Goal: Task Accomplishment & Management: Use online tool/utility

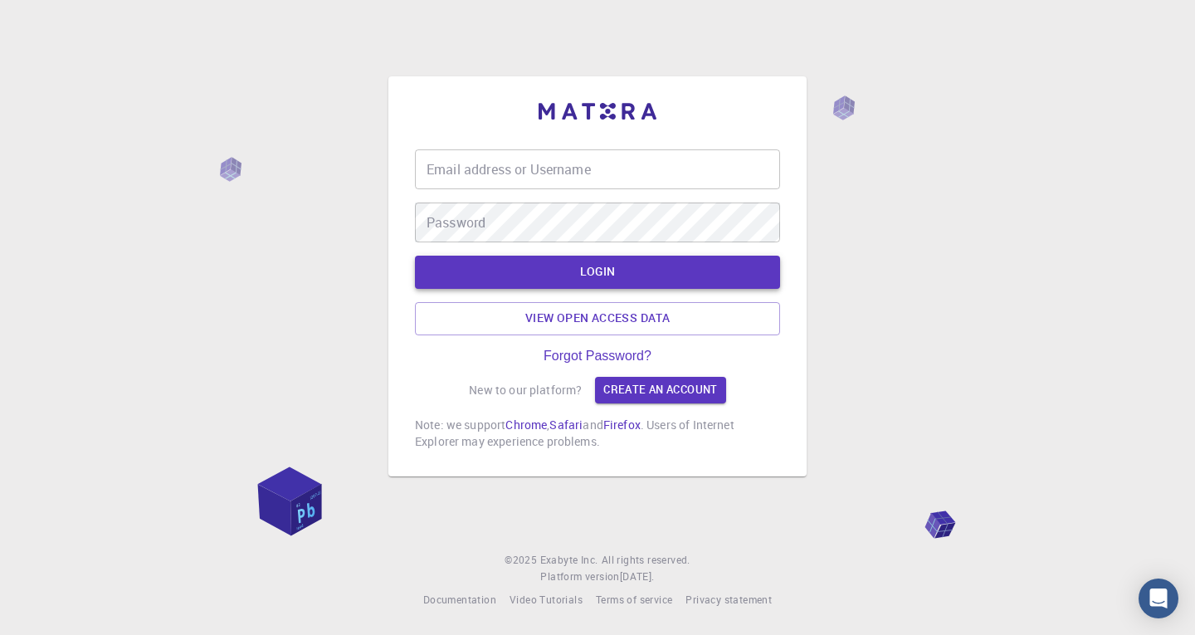
type input "sohel1991"
click at [639, 280] on button "LOGIN" at bounding box center [597, 272] width 365 height 33
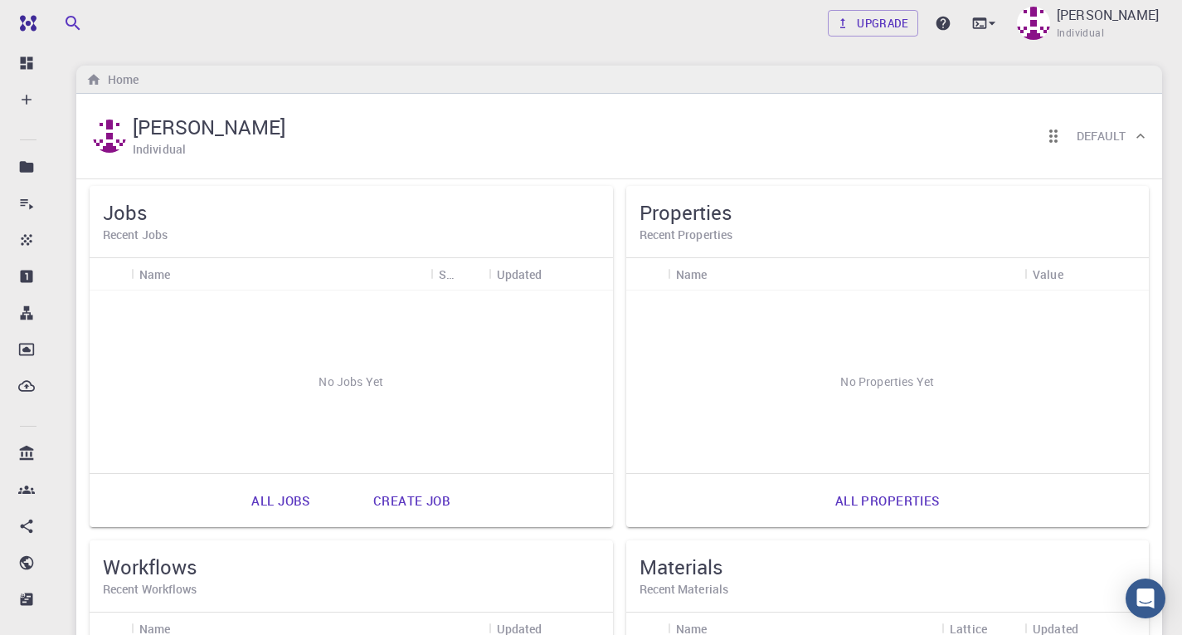
click at [414, 504] on link "Create job" at bounding box center [412, 500] width 114 height 40
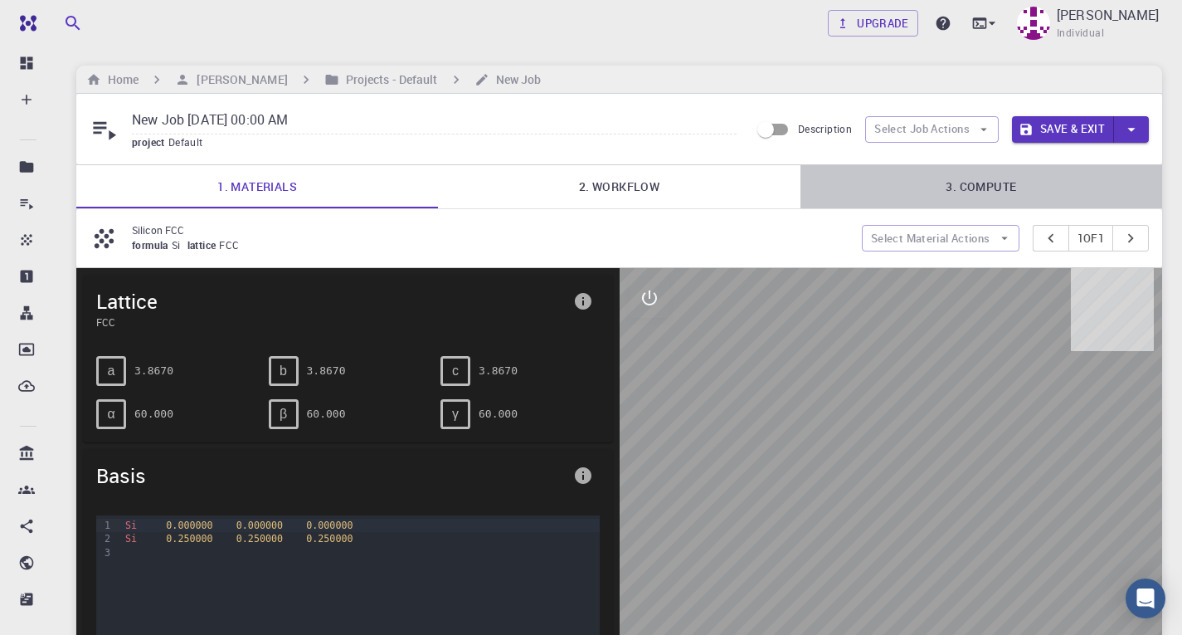
click at [972, 204] on link "3. Compute" at bounding box center [982, 186] width 362 height 43
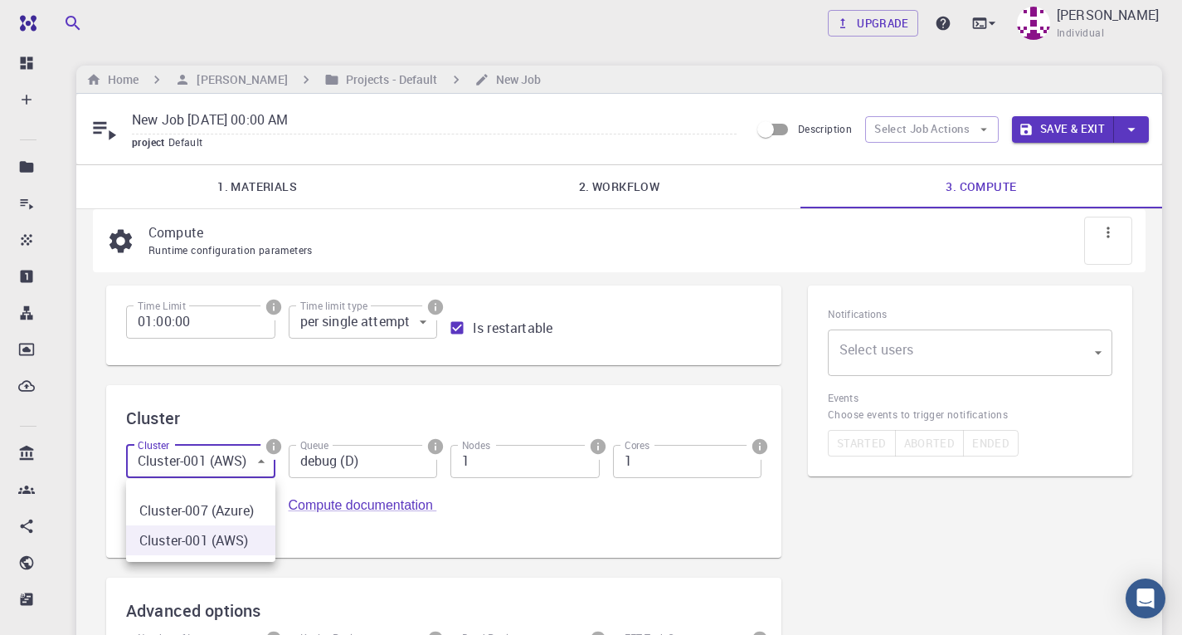
click at [248, 463] on body "Free Dashboard Create New Job New Material Create Material Upload File Import f…" at bounding box center [591, 460] width 1182 height 921
click at [331, 392] on div at bounding box center [591, 317] width 1182 height 635
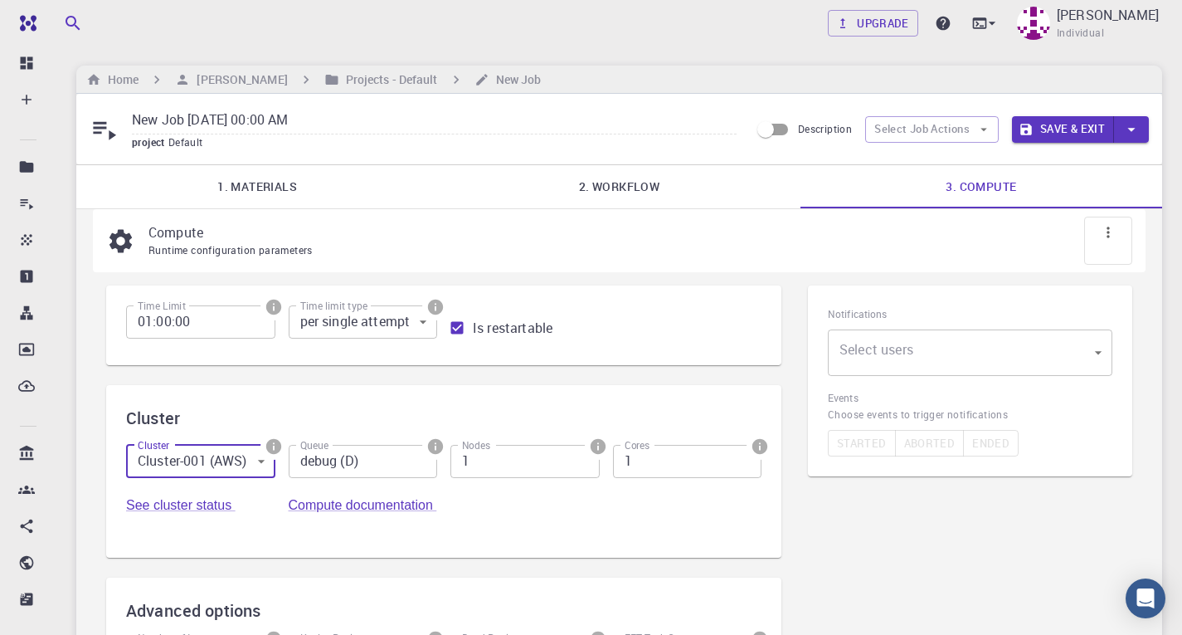
click at [457, 334] on input "Is restartable" at bounding box center [457, 328] width 32 height 32
checkbox input "false"
click at [407, 335] on body "Free Dashboard Create New Job New Material Create Material Upload File Import f…" at bounding box center [591, 460] width 1182 height 921
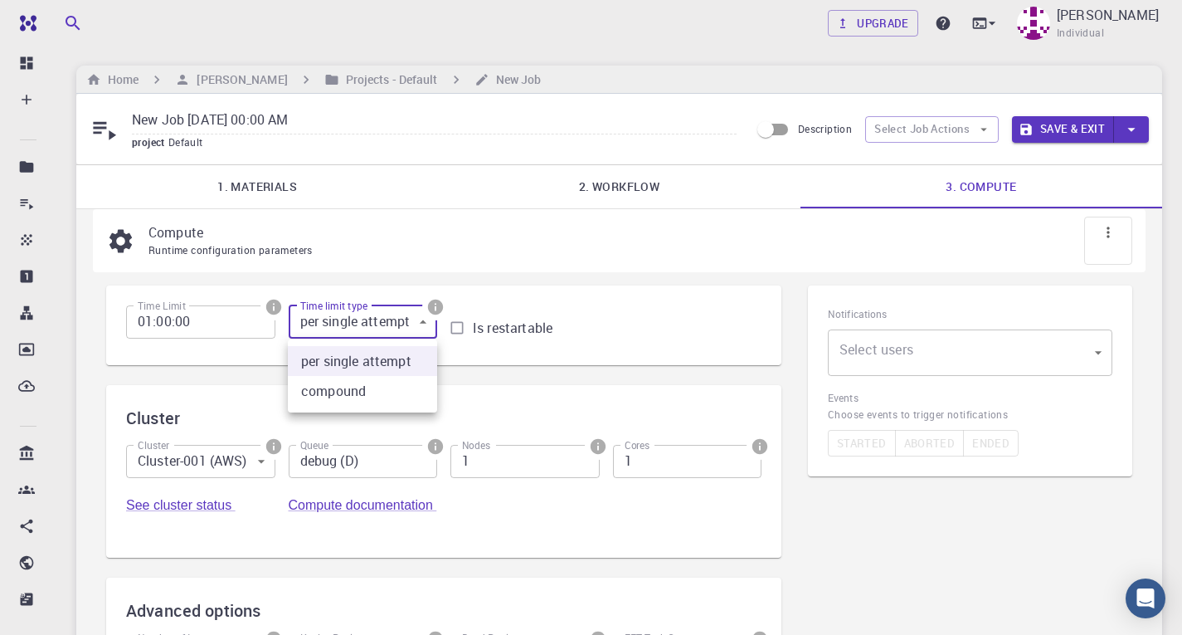
click at [638, 189] on div at bounding box center [591, 317] width 1182 height 635
click at [638, 189] on link "2. Workflow" at bounding box center [619, 186] width 362 height 43
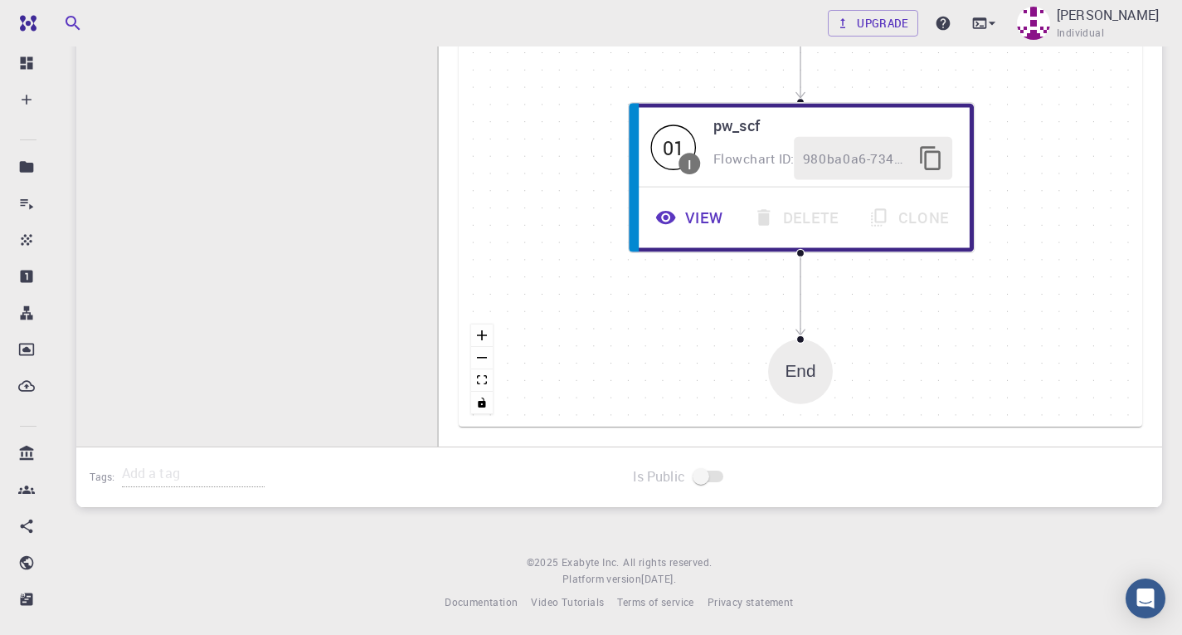
scroll to position [581, 0]
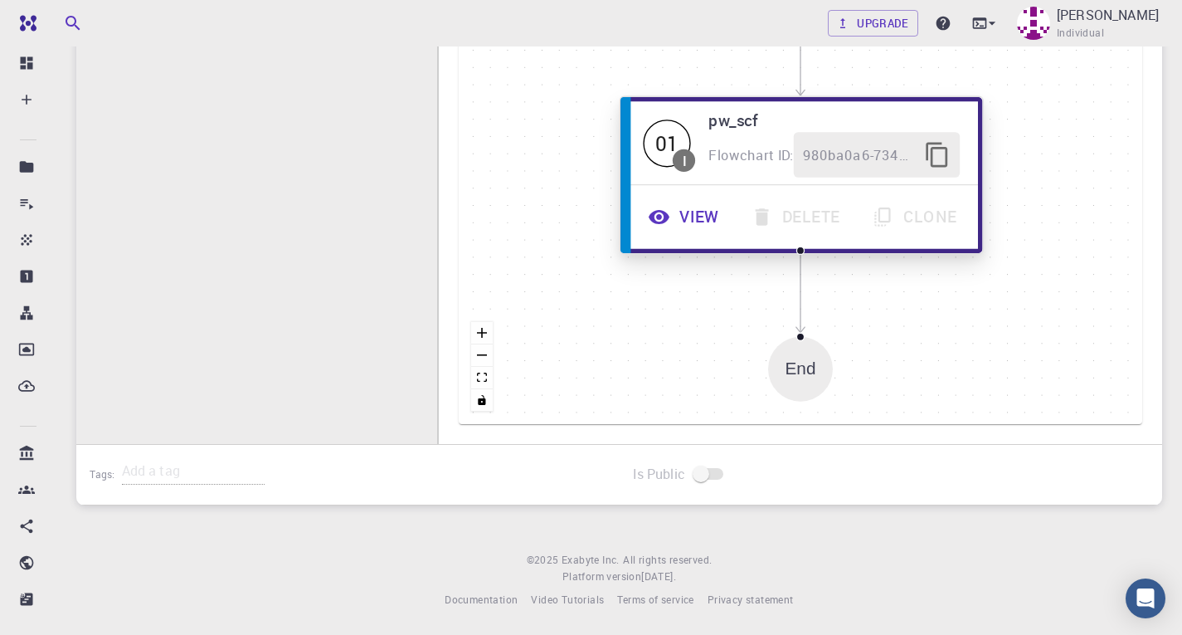
click at [695, 218] on button "View" at bounding box center [686, 217] width 103 height 46
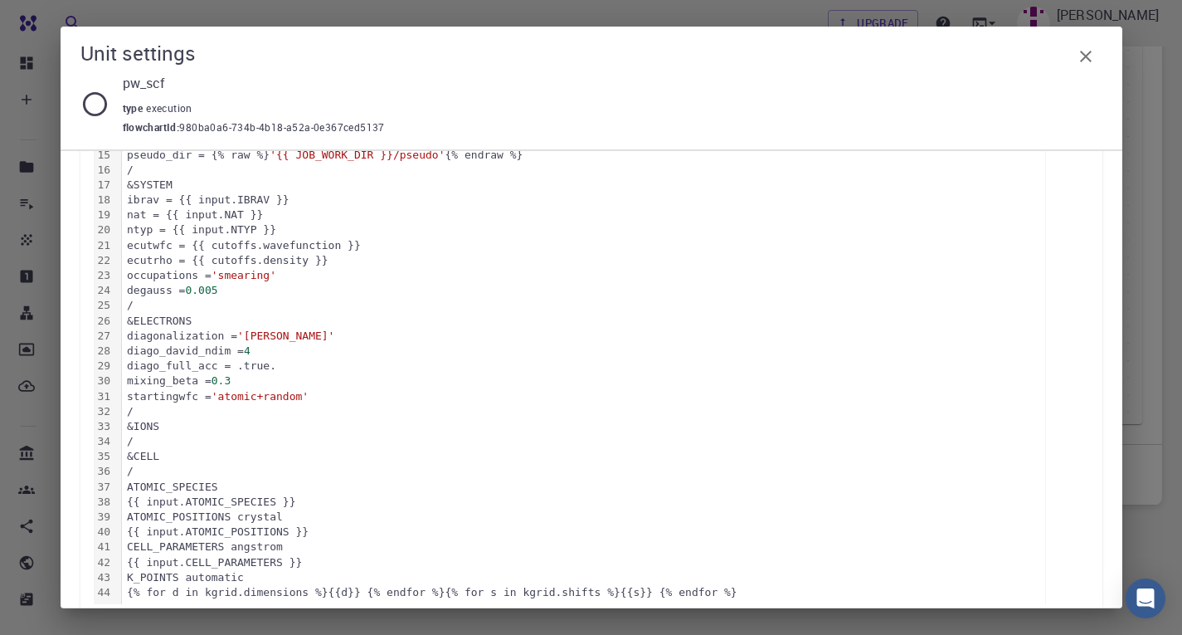
scroll to position [0, 0]
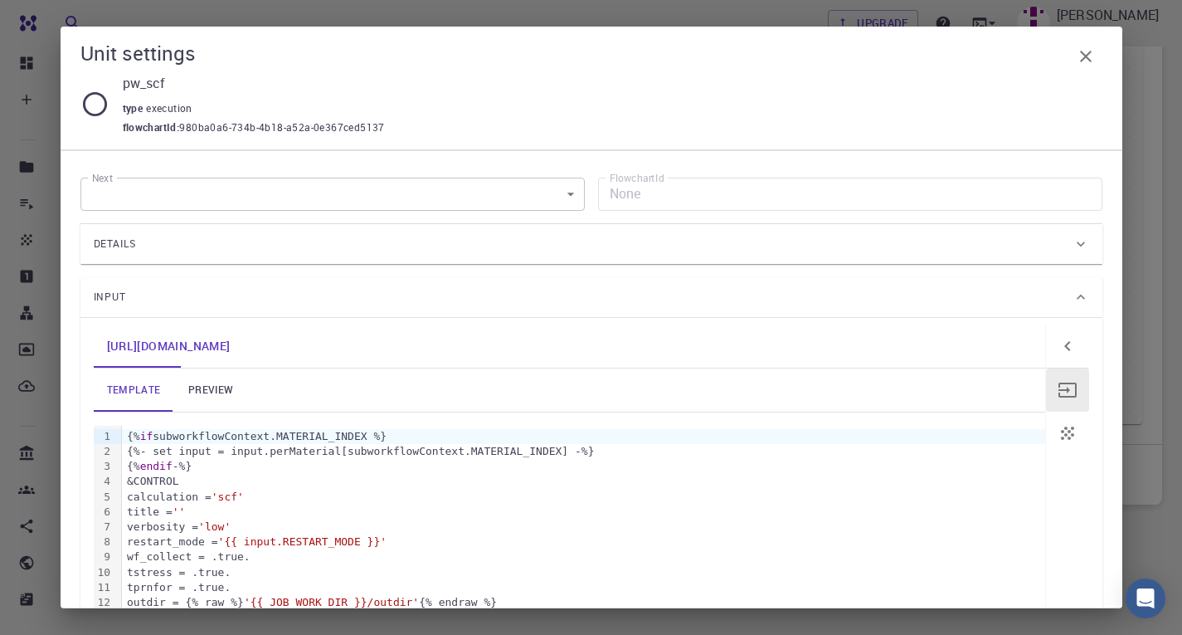
click at [1077, 60] on icon "button" at bounding box center [1086, 56] width 20 height 20
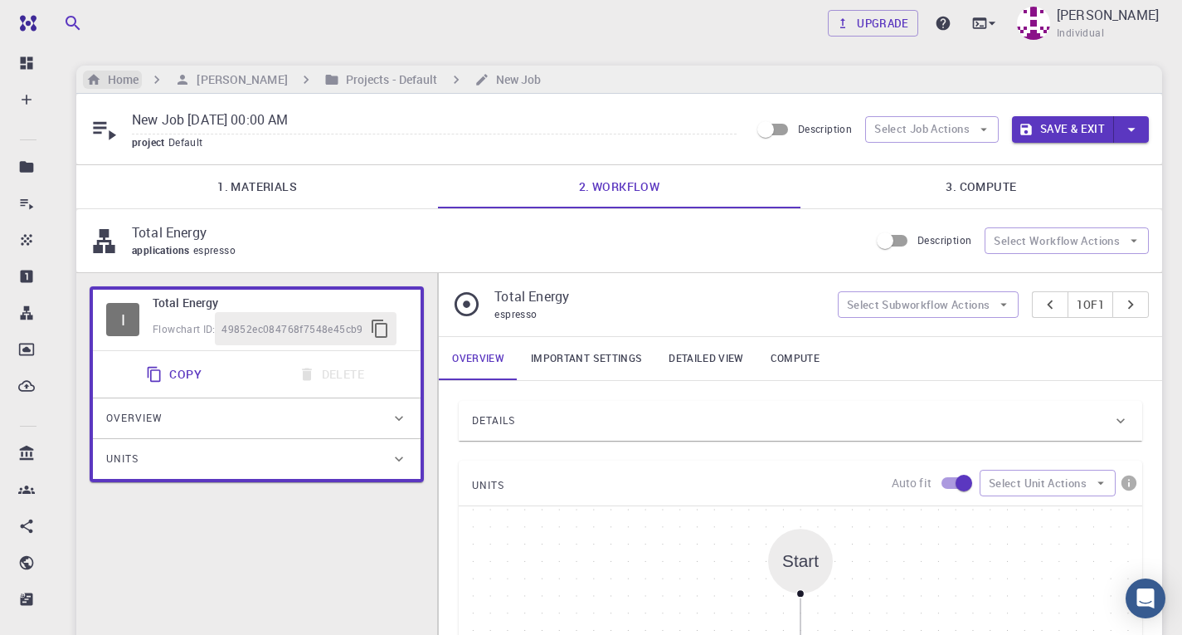
click at [113, 85] on h6 "Home" at bounding box center [119, 80] width 37 height 18
